Goal: Information Seeking & Learning: Understand process/instructions

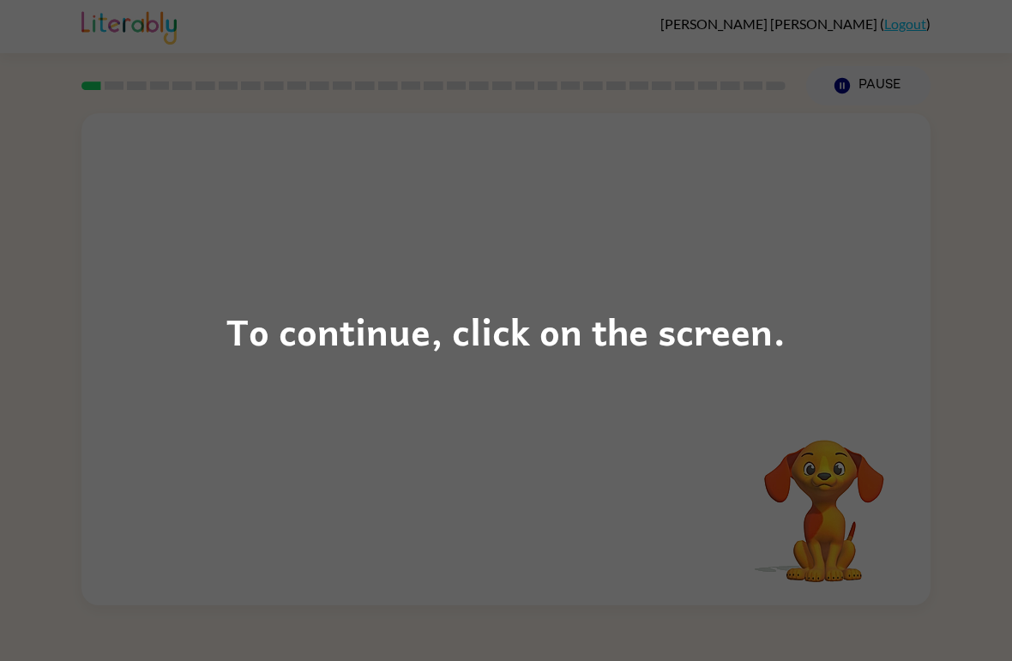
click at [759, 293] on div "To continue, click on the screen." at bounding box center [506, 330] width 1012 height 661
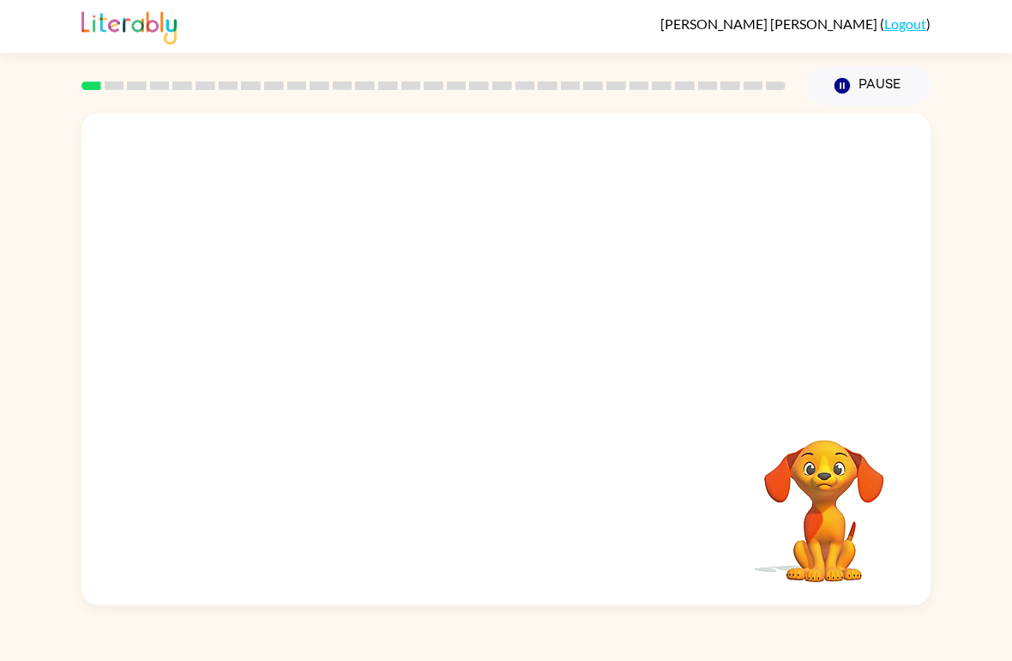
click at [746, 293] on div at bounding box center [506, 258] width 849 height 291
click at [518, 360] on icon "button" at bounding box center [507, 368] width 30 height 30
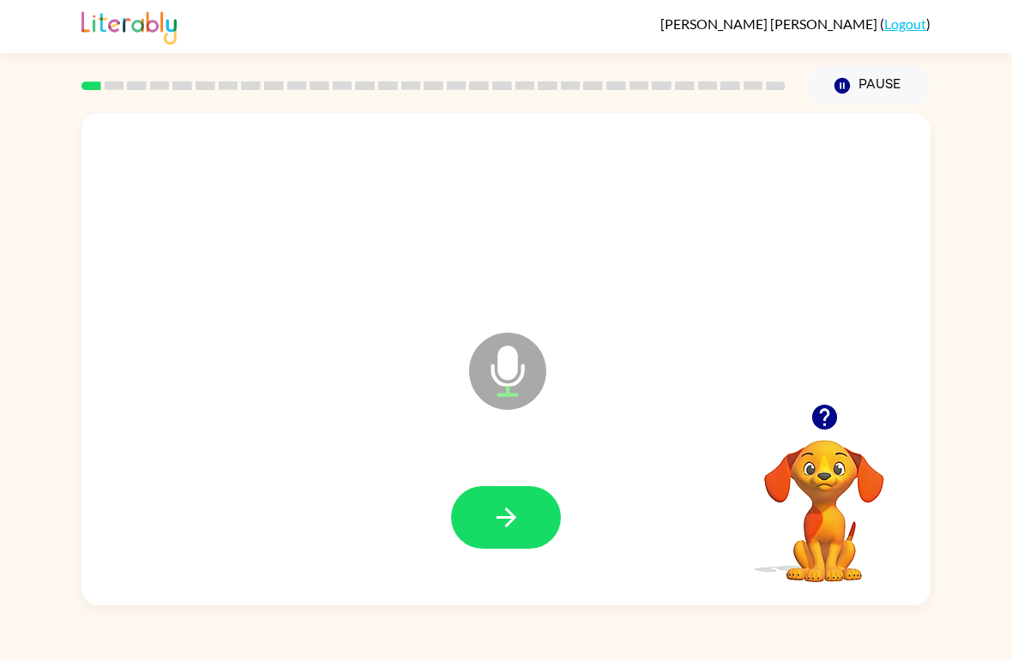
click at [500, 520] on icon "button" at bounding box center [506, 518] width 20 height 20
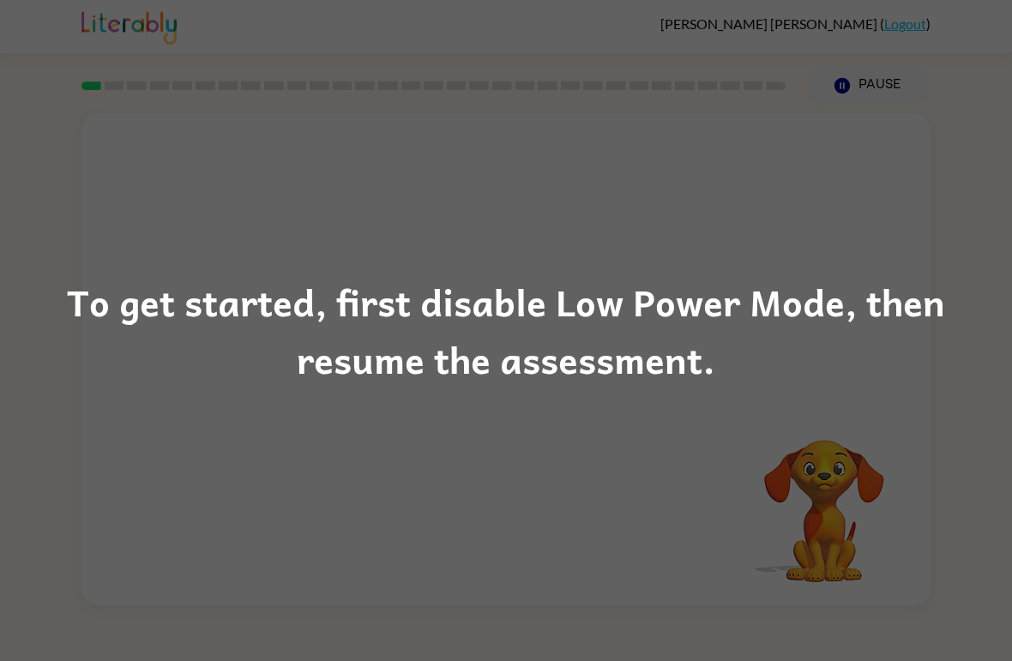
click at [607, 380] on div "To get started, first disable Low Power Mode, then resume the assessment." at bounding box center [506, 331] width 1012 height 117
click at [607, 379] on div "To get started, first disable Low Power Mode, then resume the assessment." at bounding box center [506, 331] width 1012 height 117
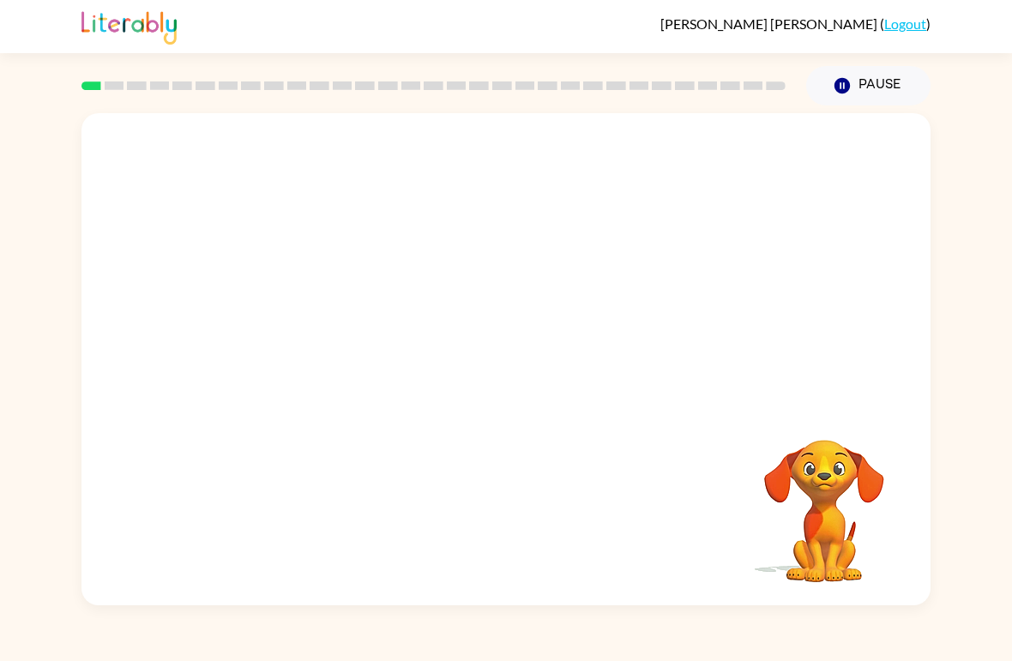
click at [584, 438] on div "Your browser must support playing .mp4 files to use Literably. Please try using…" at bounding box center [506, 359] width 849 height 492
click at [526, 396] on button "button" at bounding box center [506, 368] width 110 height 63
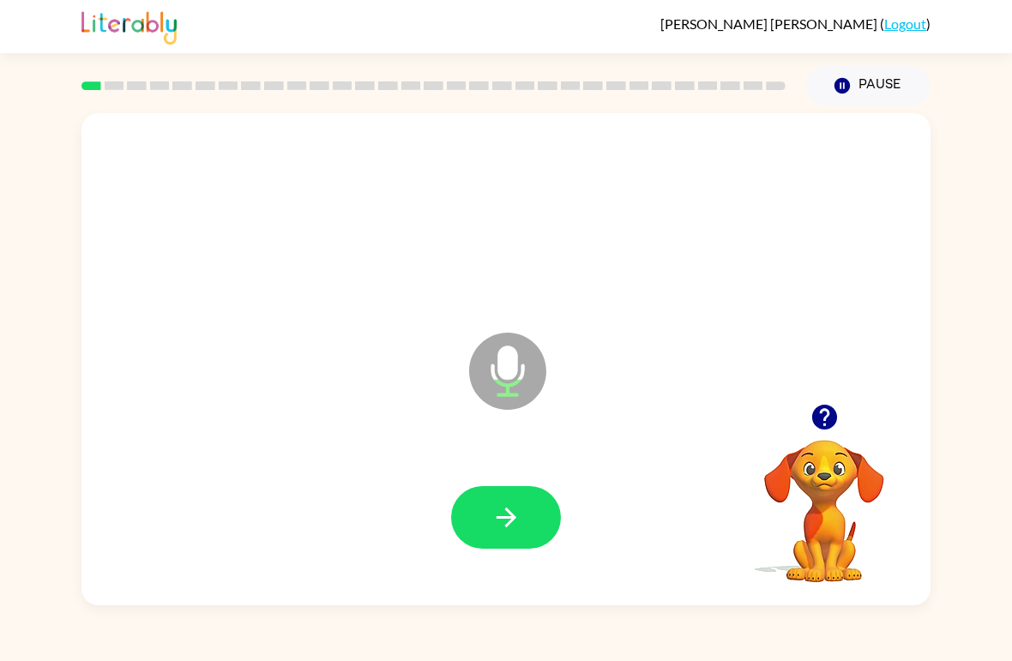
click at [498, 490] on button "button" at bounding box center [506, 517] width 110 height 63
click at [524, 507] on button "button" at bounding box center [506, 517] width 110 height 63
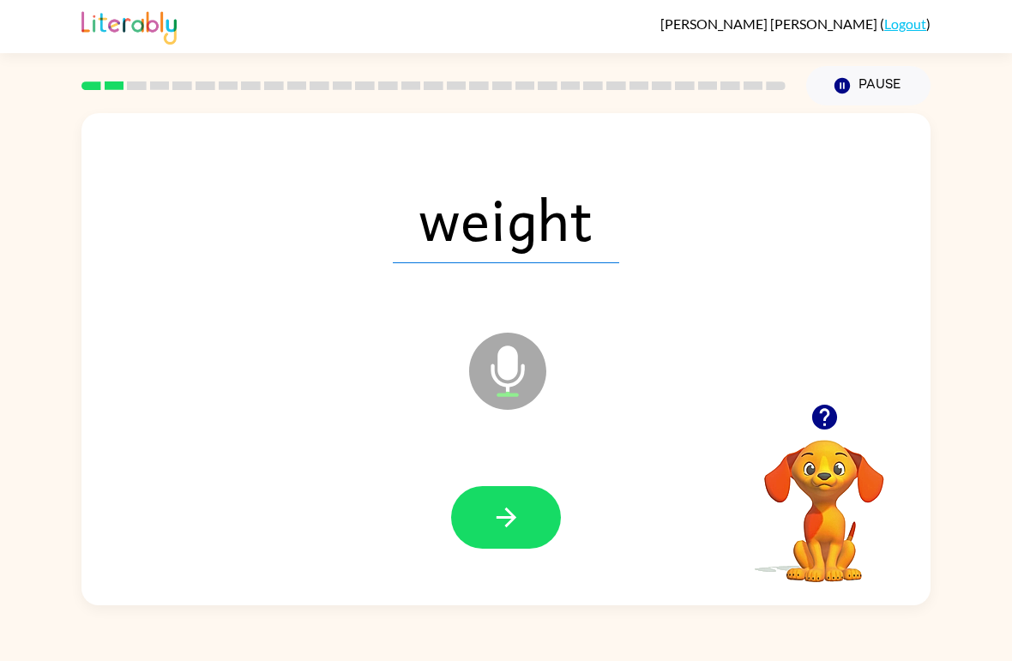
click at [511, 516] on icon "button" at bounding box center [506, 518] width 20 height 20
click at [516, 522] on icon "button" at bounding box center [507, 518] width 30 height 30
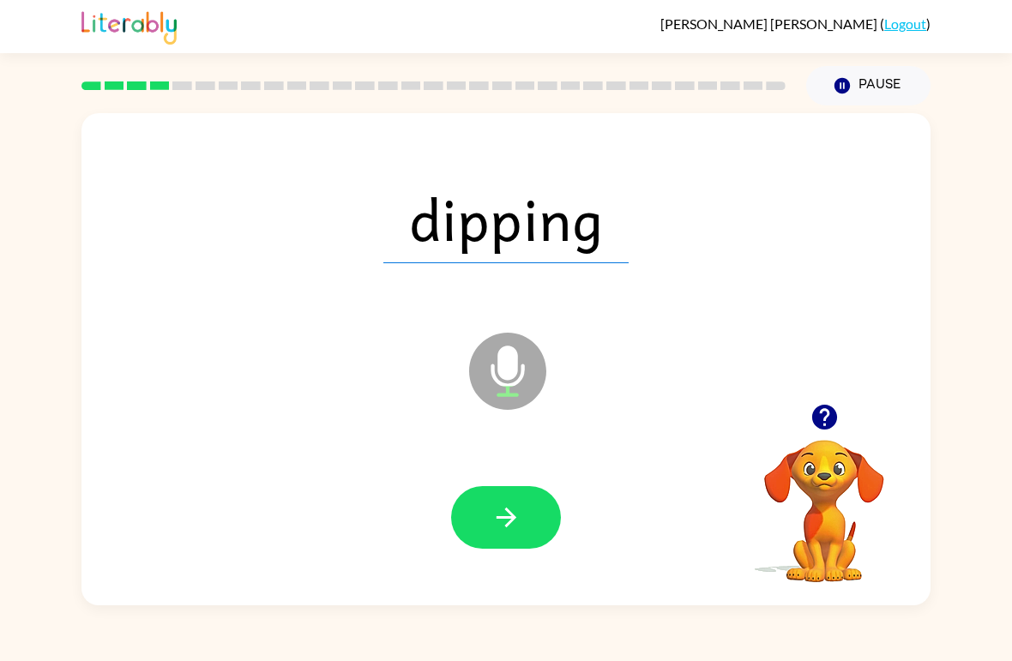
click at [559, 509] on button "button" at bounding box center [506, 517] width 110 height 63
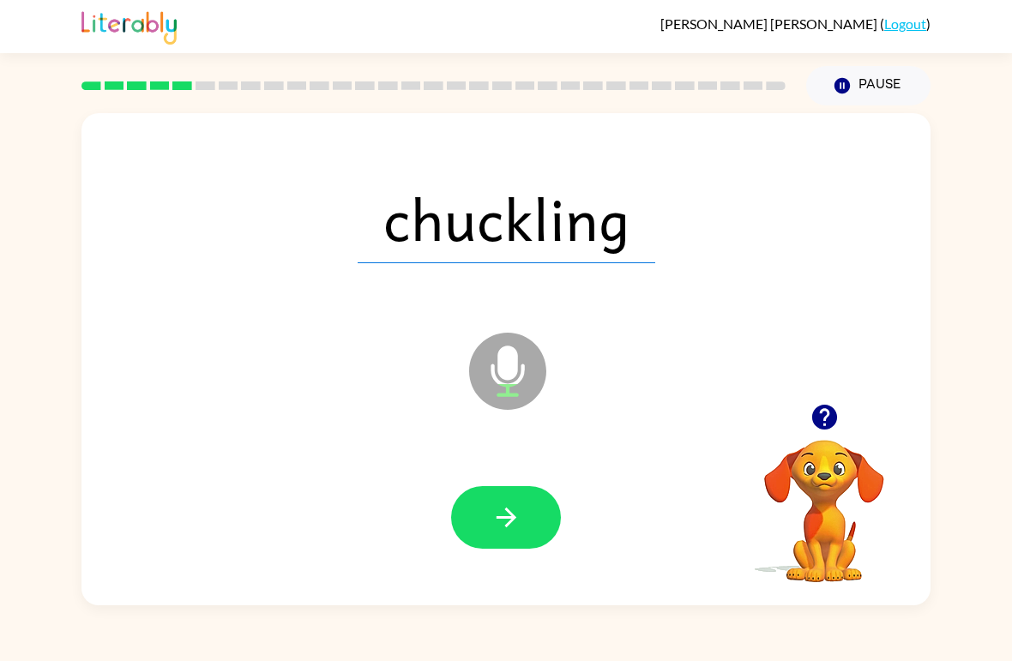
click at [508, 504] on icon "button" at bounding box center [507, 518] width 30 height 30
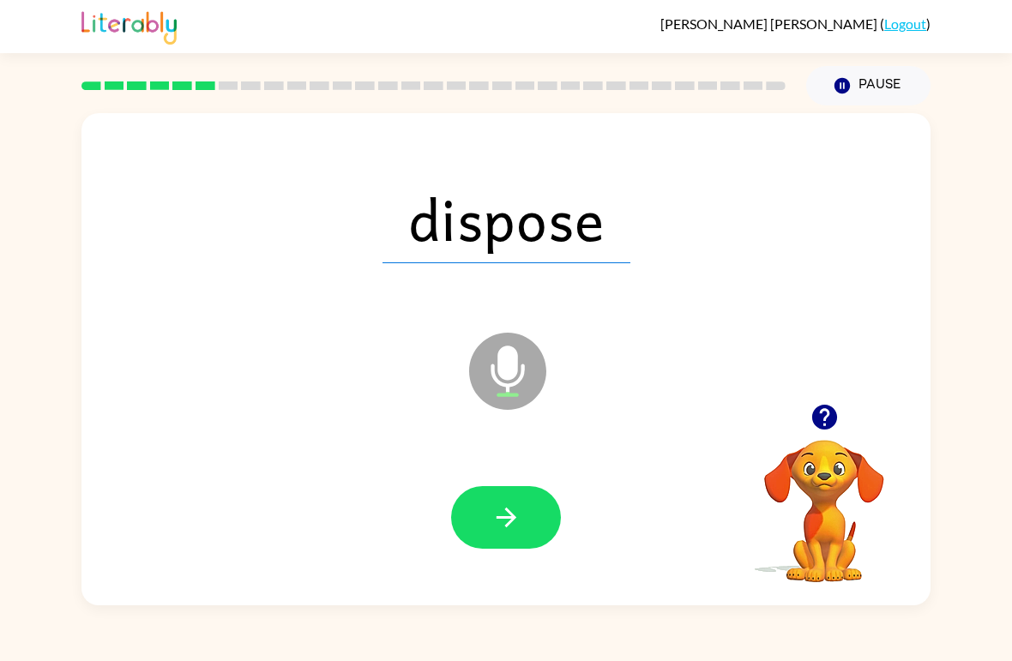
click at [515, 531] on icon "button" at bounding box center [507, 518] width 30 height 30
click at [500, 519] on icon "button" at bounding box center [506, 518] width 20 height 20
click at [506, 511] on icon "button" at bounding box center [506, 518] width 20 height 20
click at [514, 510] on icon "button" at bounding box center [507, 518] width 30 height 30
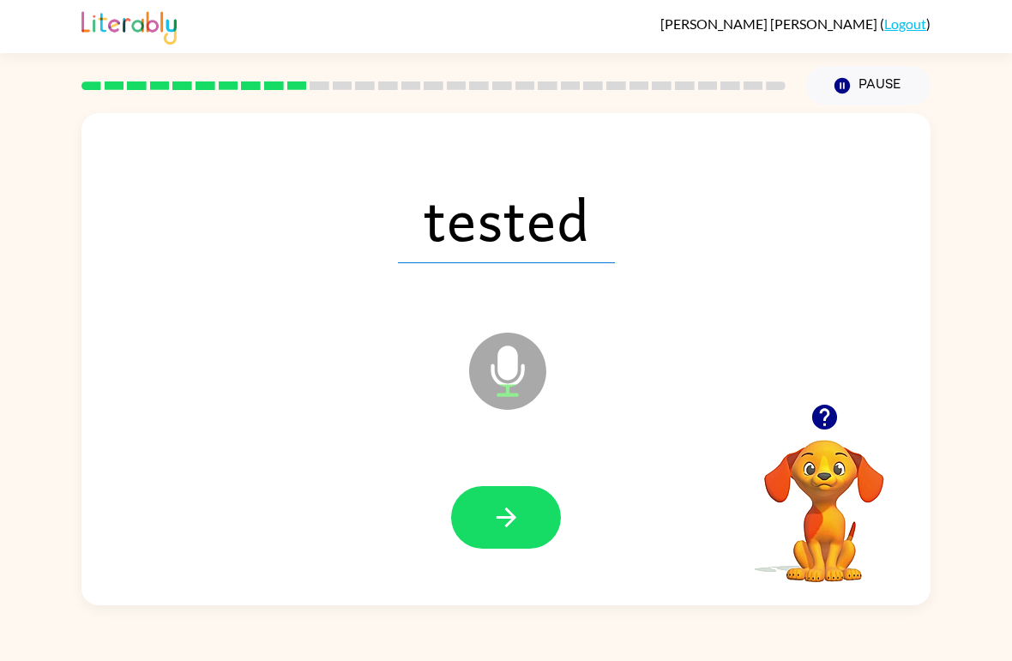
click at [510, 525] on icon "button" at bounding box center [506, 518] width 20 height 20
click at [512, 520] on icon "button" at bounding box center [506, 518] width 20 height 20
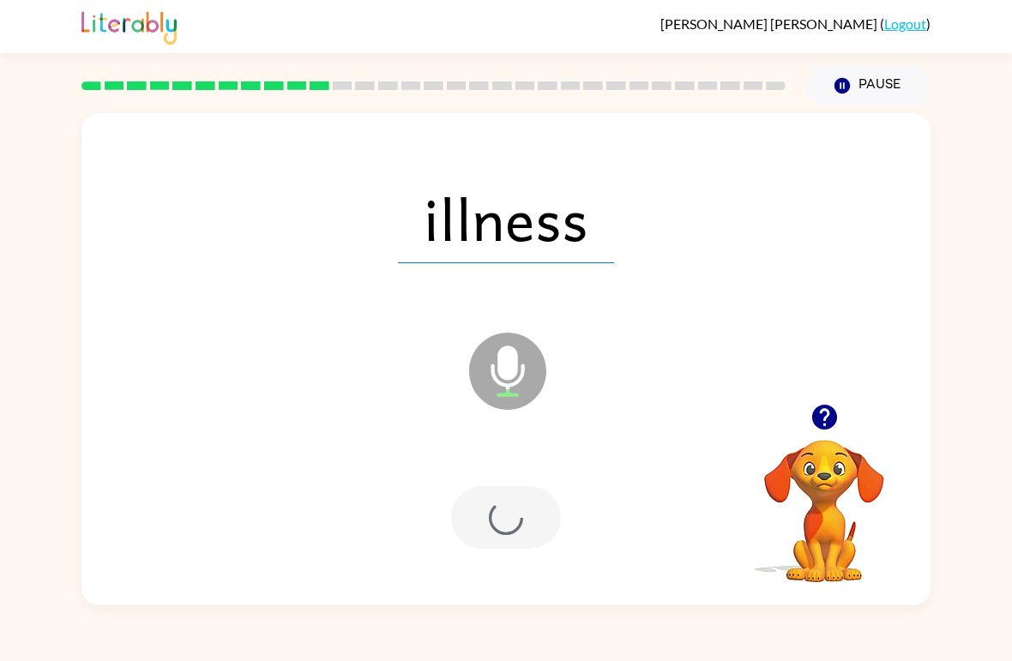
click at [511, 520] on div at bounding box center [506, 517] width 110 height 63
click at [508, 508] on div at bounding box center [506, 517] width 110 height 63
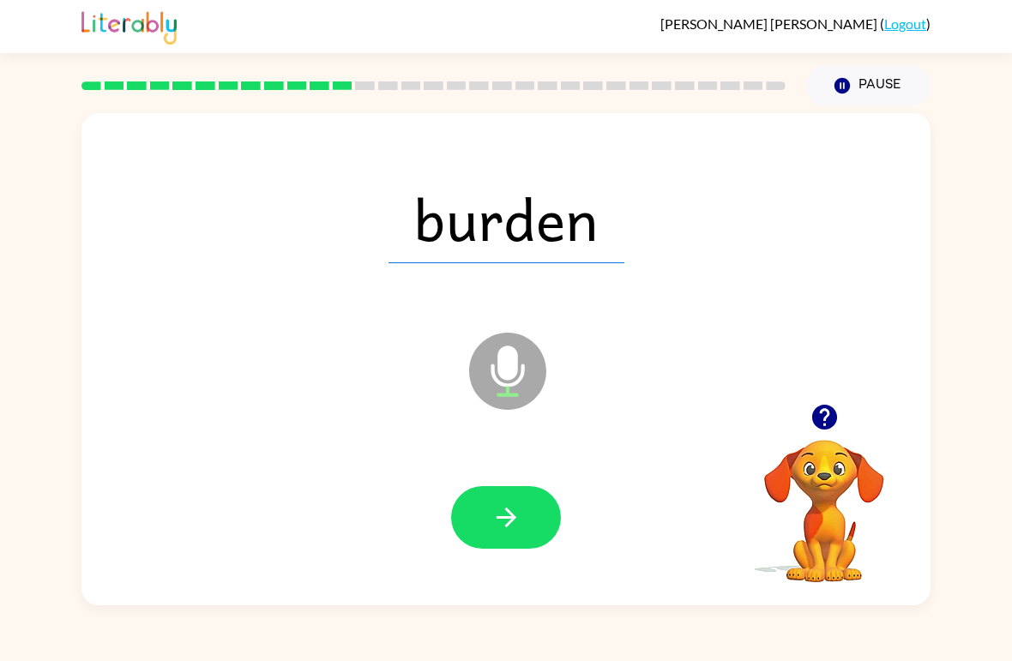
click at [488, 530] on button "button" at bounding box center [506, 517] width 110 height 63
click at [503, 509] on icon "button" at bounding box center [507, 518] width 30 height 30
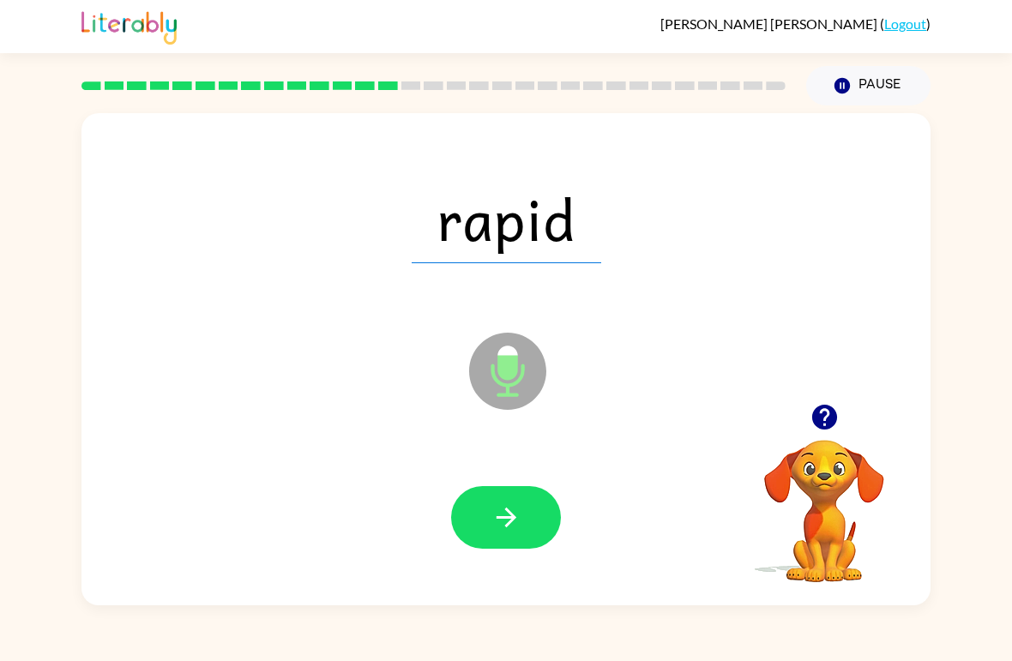
click at [517, 525] on icon "button" at bounding box center [507, 518] width 30 height 30
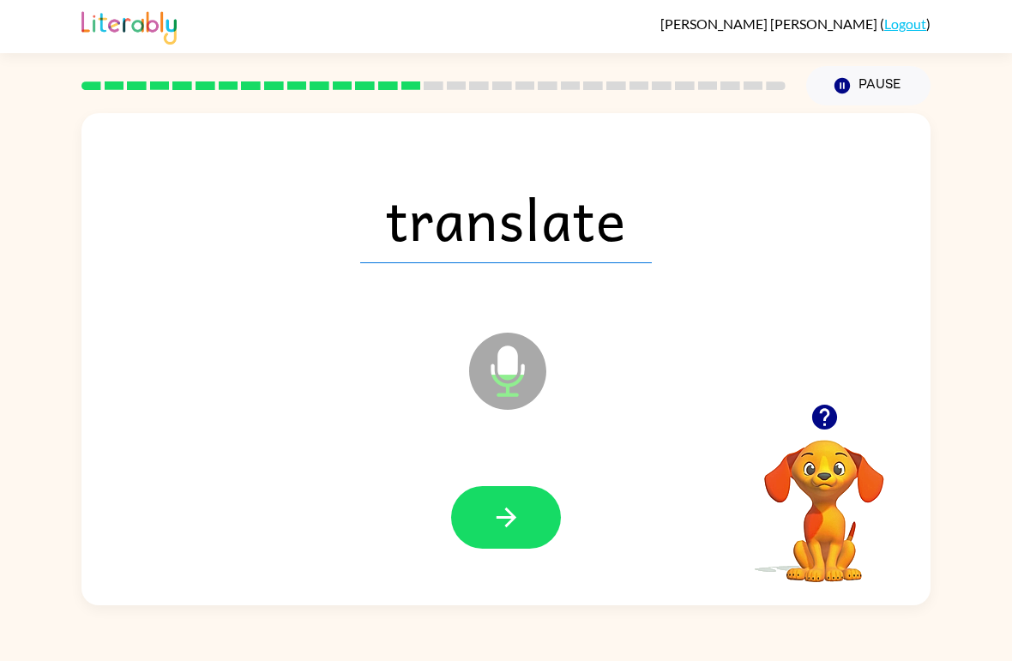
click at [514, 528] on icon "button" at bounding box center [507, 518] width 30 height 30
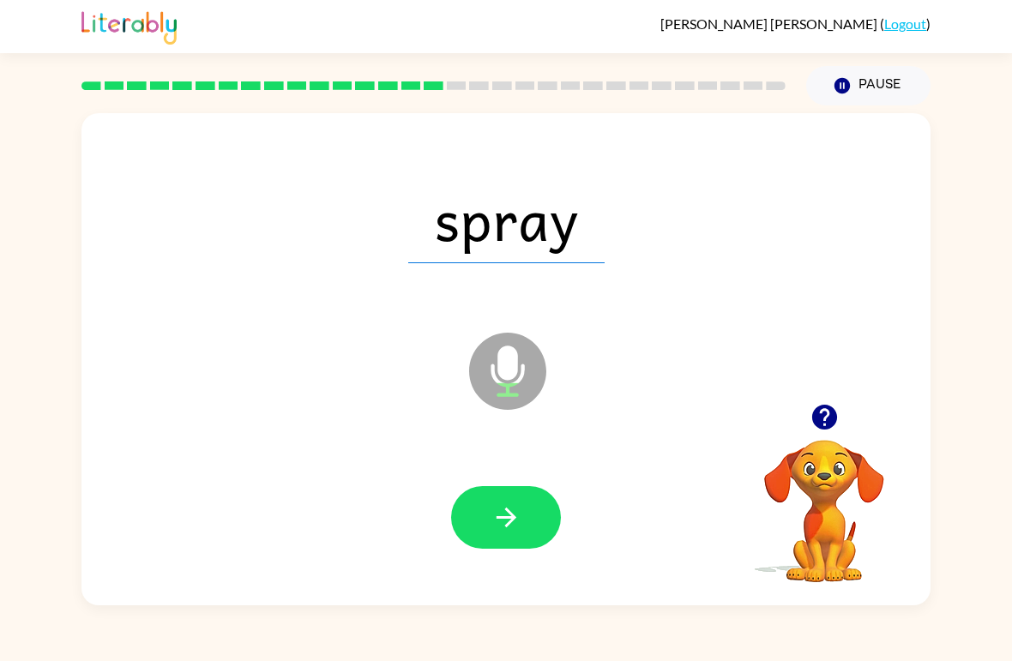
click at [528, 521] on button "button" at bounding box center [506, 517] width 110 height 63
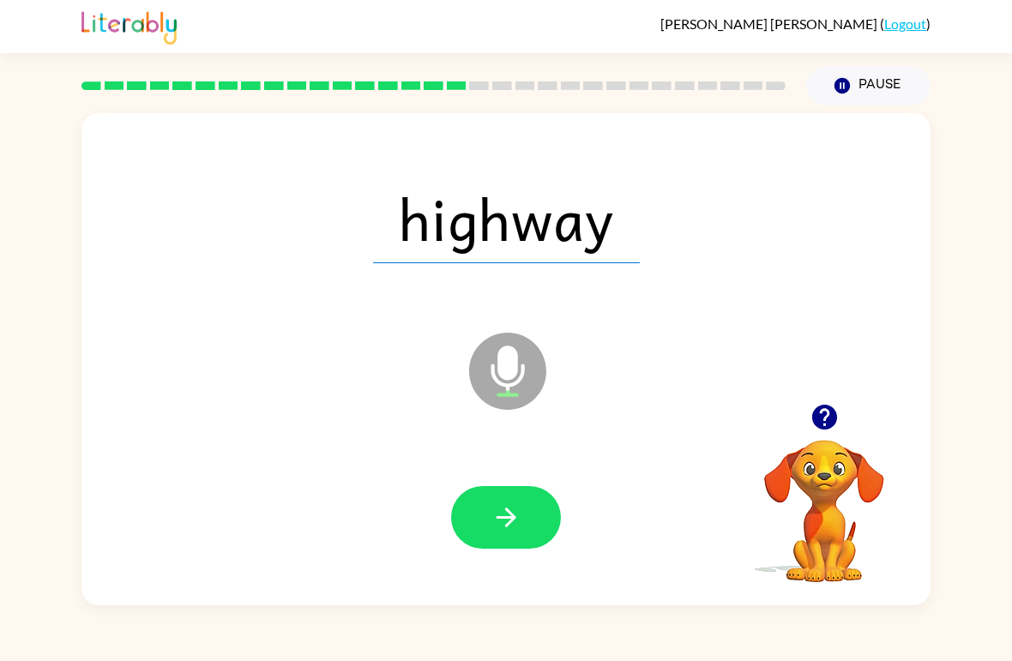
click at [502, 525] on icon "button" at bounding box center [507, 518] width 30 height 30
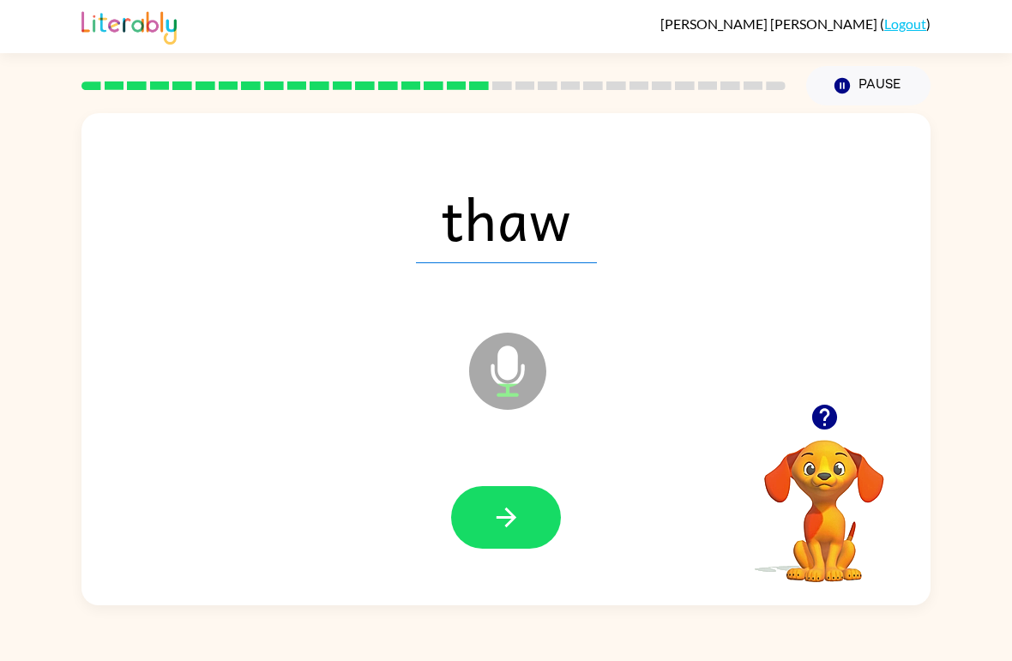
click at [504, 499] on button "button" at bounding box center [506, 517] width 110 height 63
click at [508, 536] on button "button" at bounding box center [506, 517] width 110 height 63
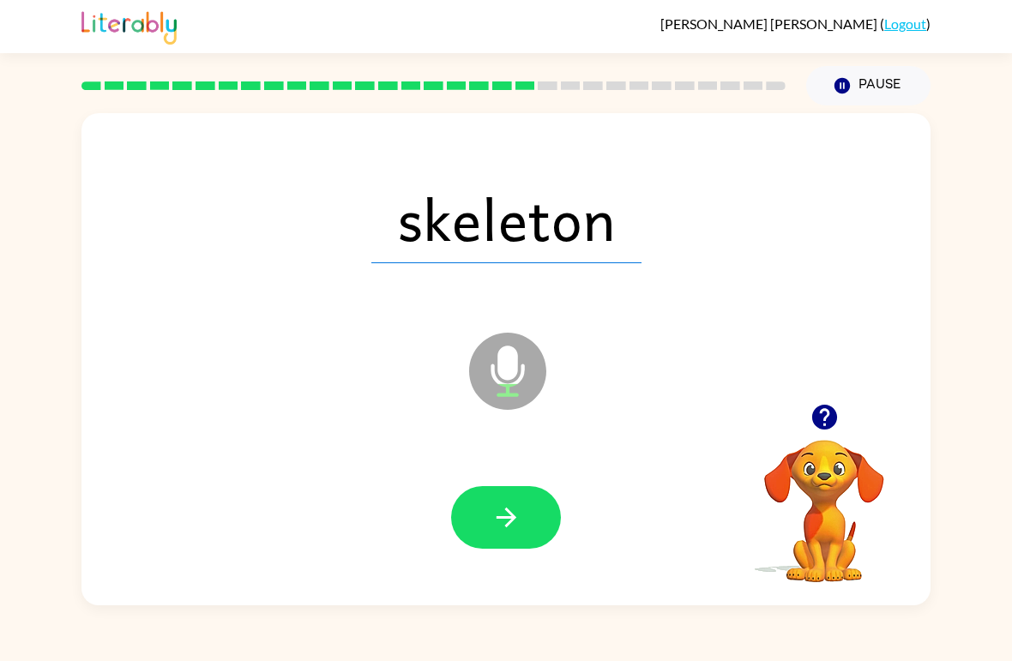
click at [535, 509] on button "button" at bounding box center [506, 517] width 110 height 63
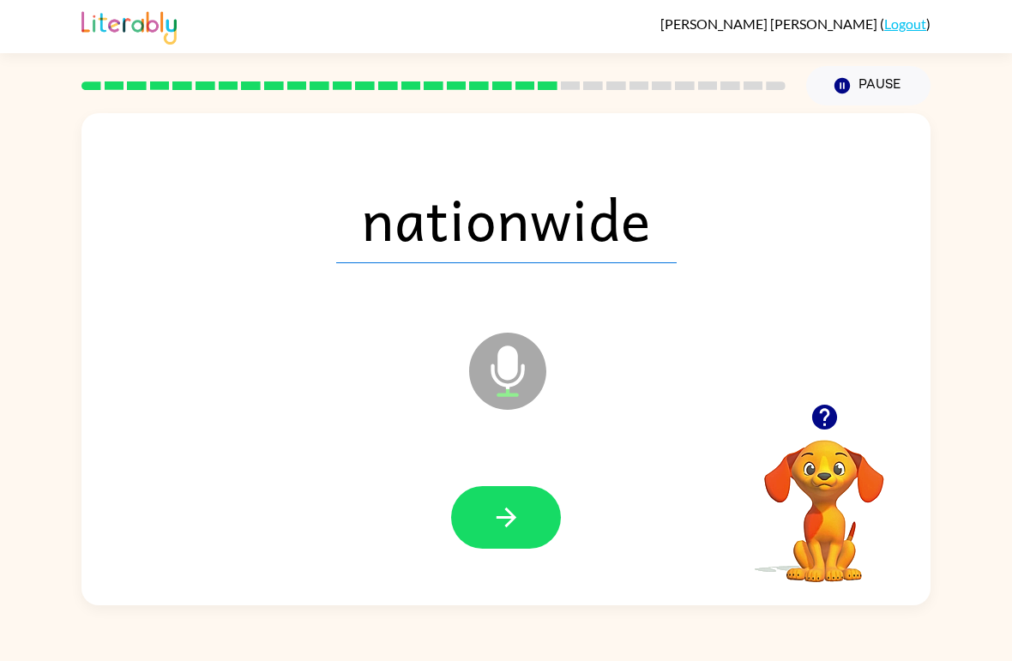
click at [502, 516] on icon "button" at bounding box center [507, 518] width 30 height 30
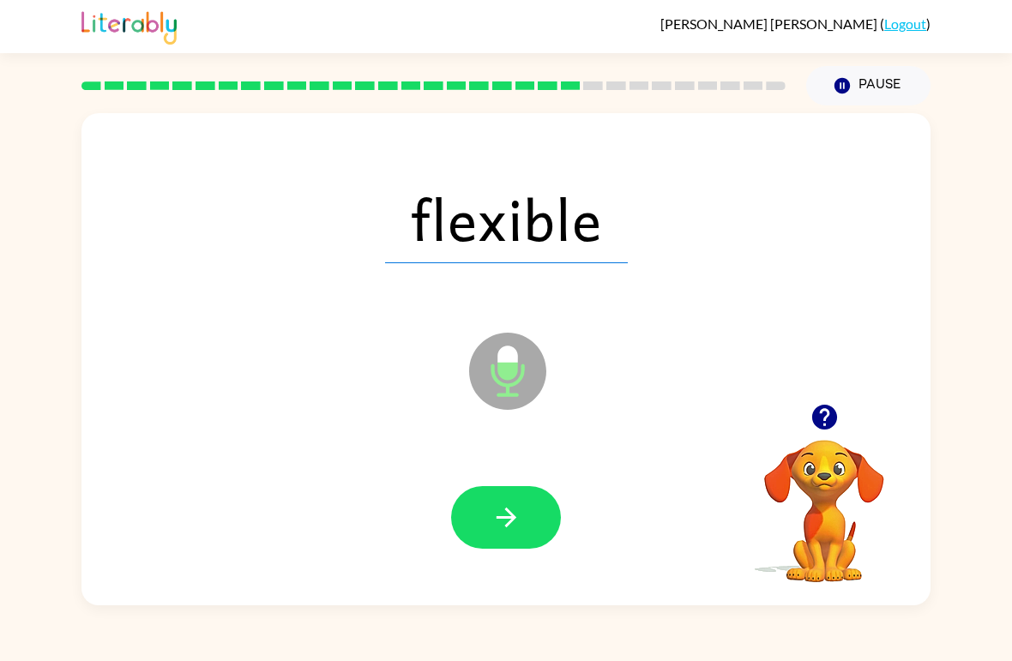
click at [516, 502] on button "button" at bounding box center [506, 517] width 110 height 63
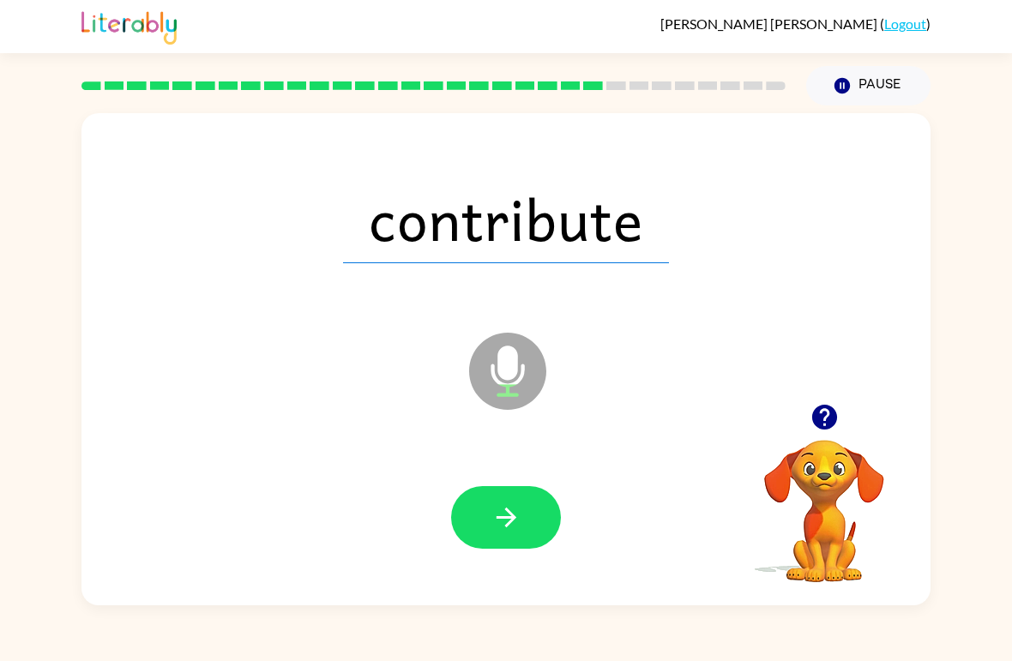
click at [527, 538] on button "button" at bounding box center [506, 517] width 110 height 63
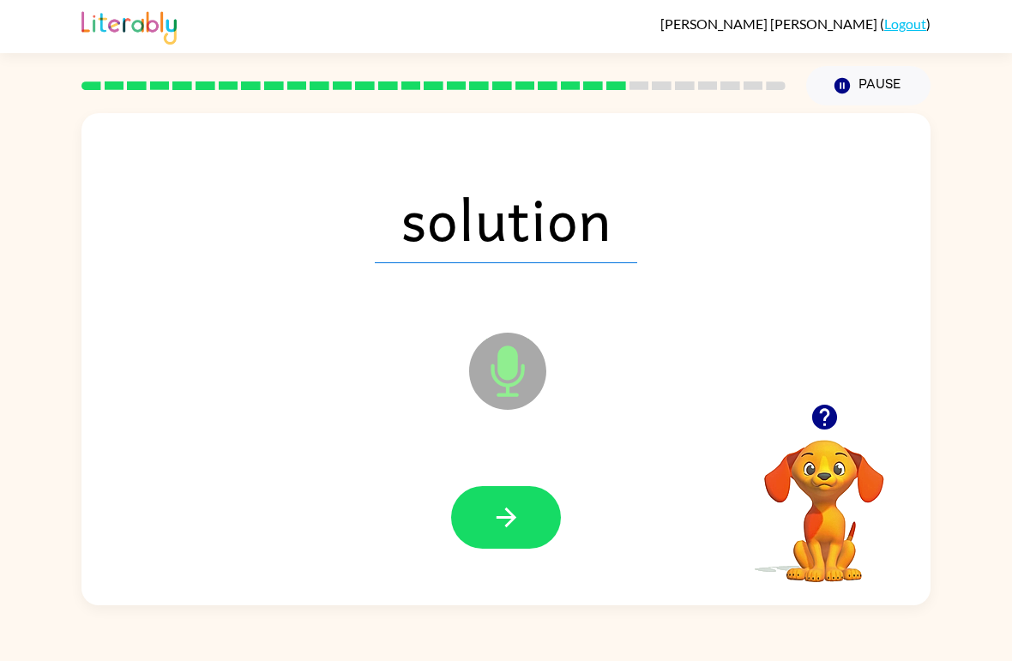
click at [485, 504] on button "button" at bounding box center [506, 517] width 110 height 63
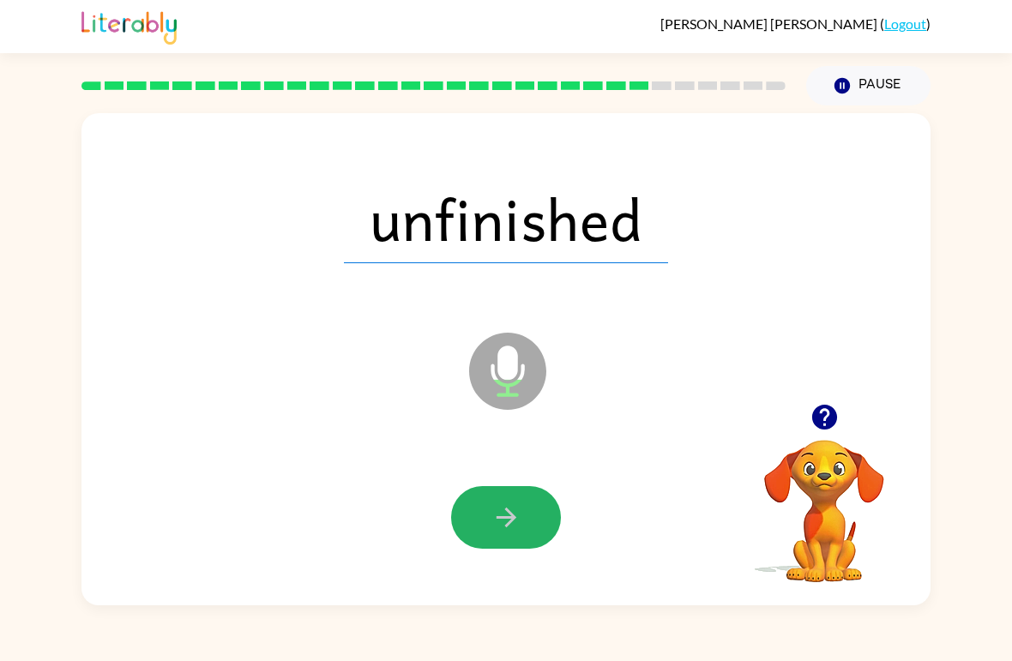
click at [527, 525] on button "button" at bounding box center [506, 517] width 110 height 63
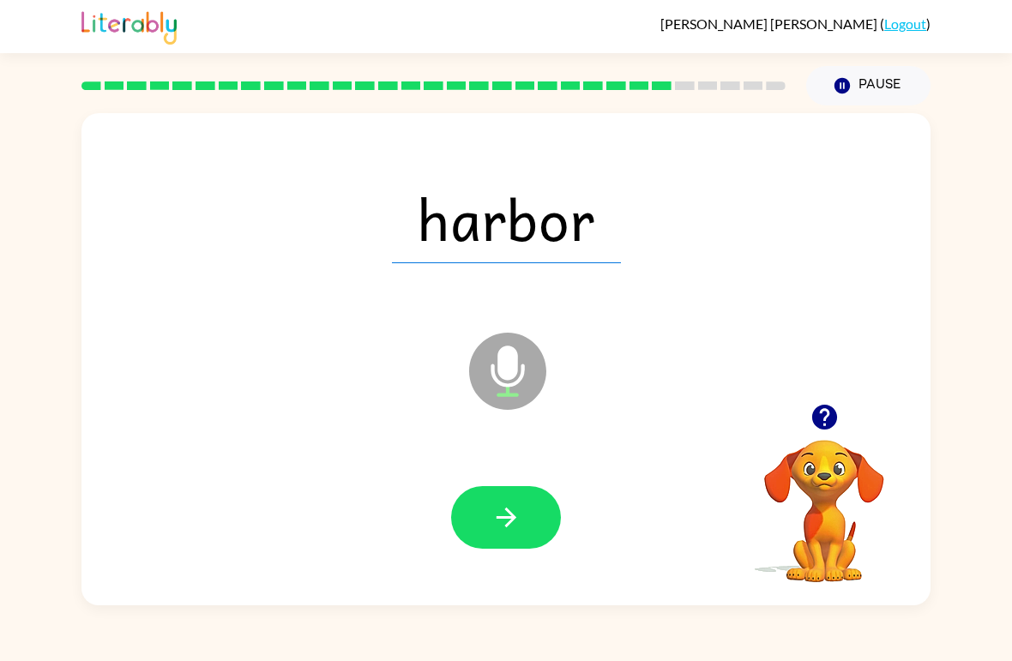
click at [498, 532] on icon "button" at bounding box center [507, 518] width 30 height 30
click at [499, 504] on icon "button" at bounding box center [507, 518] width 30 height 30
click at [483, 516] on button "button" at bounding box center [506, 517] width 110 height 63
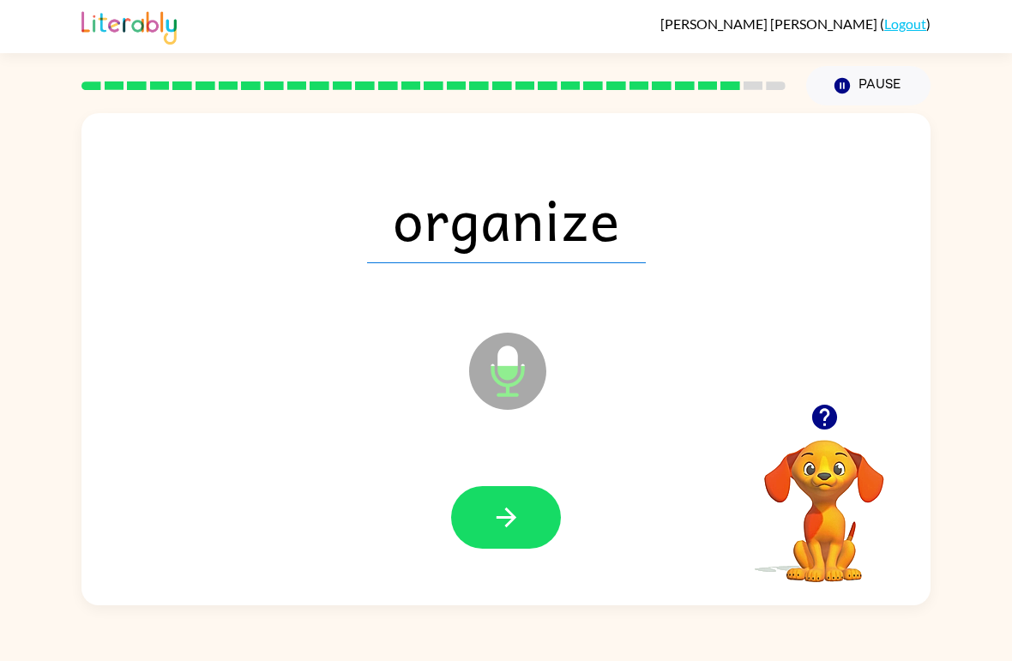
click at [506, 522] on icon "button" at bounding box center [507, 518] width 30 height 30
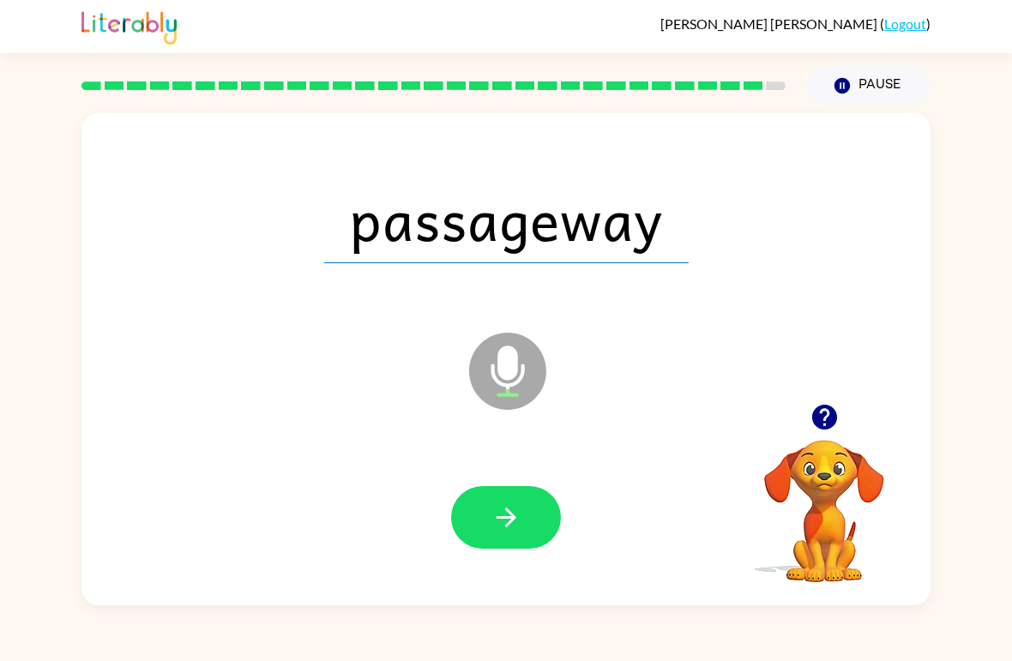
click at [521, 512] on icon "button" at bounding box center [507, 518] width 30 height 30
